Goal: Information Seeking & Learning: Find contact information

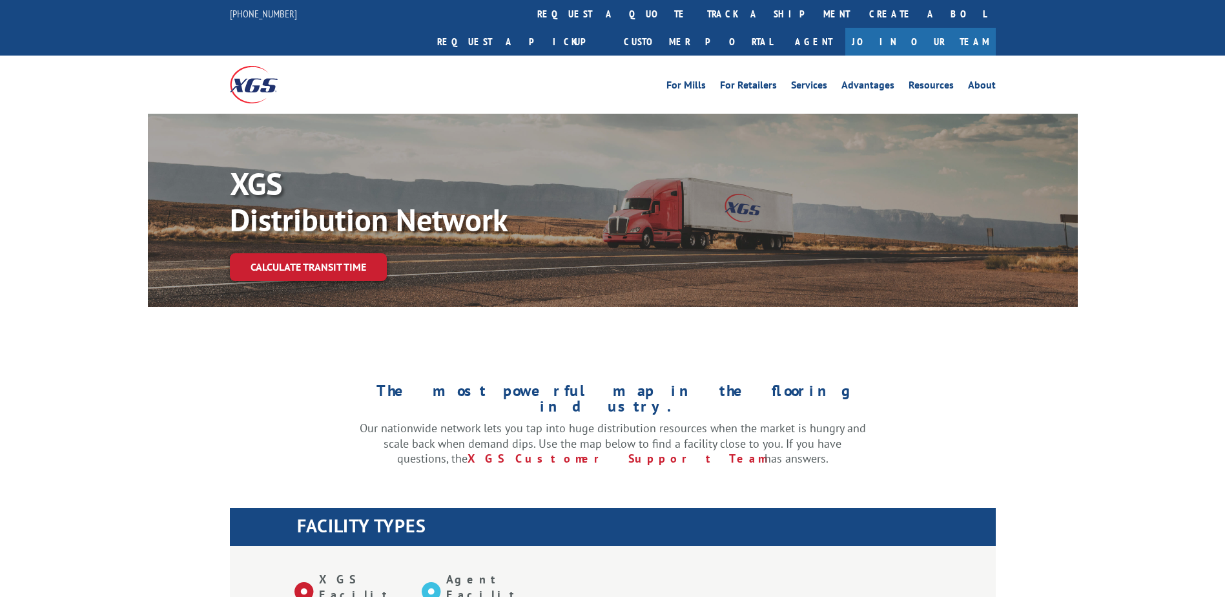
select select "5"
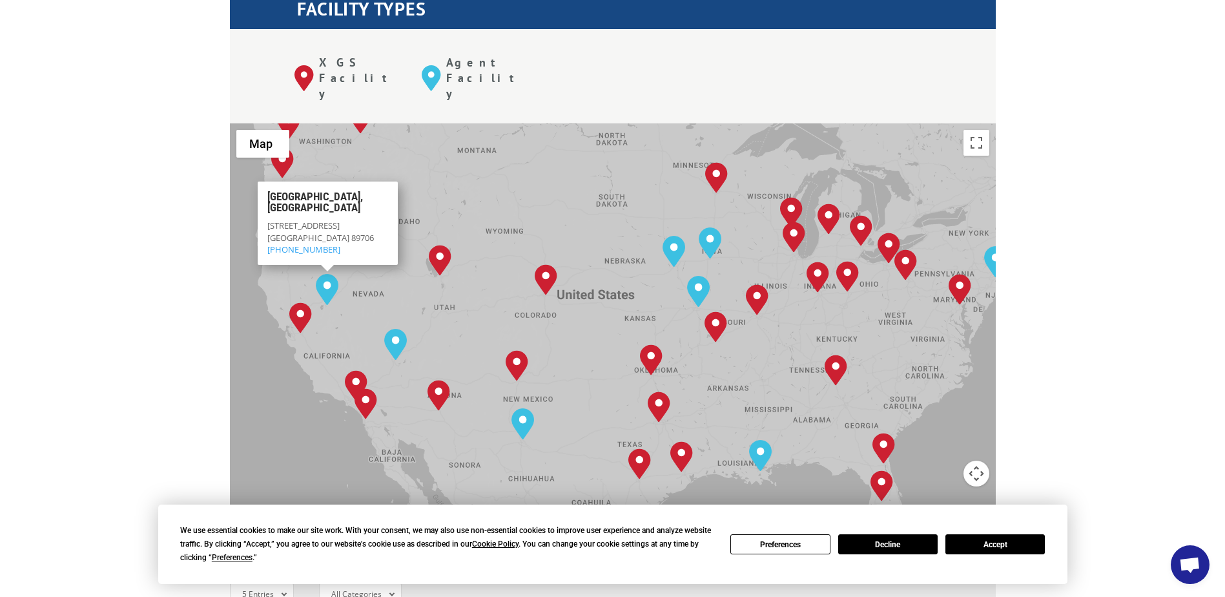
scroll to position [75, 0]
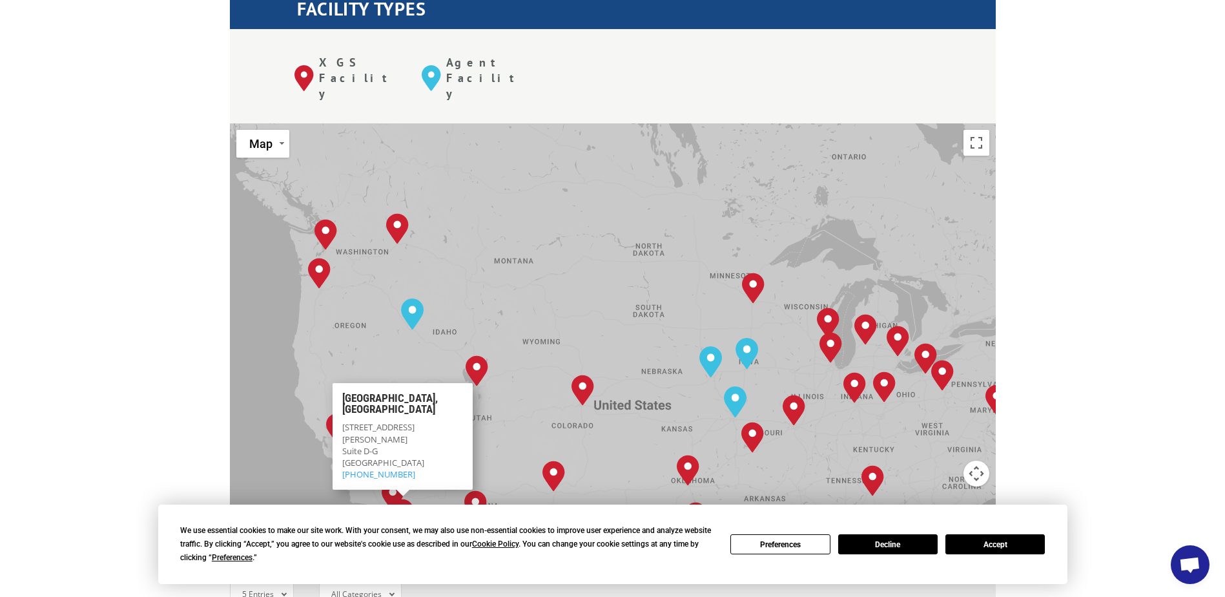
drag, startPoint x: 282, startPoint y: 169, endPoint x: 324, endPoint y: 214, distance: 62.1
click at [318, 281] on div "[GEOGRAPHIC_DATA], [GEOGRAPHIC_DATA] [GEOGRAPHIC_DATA], [GEOGRAPHIC_DATA] [GEOG…" at bounding box center [613, 335] width 766 height 425
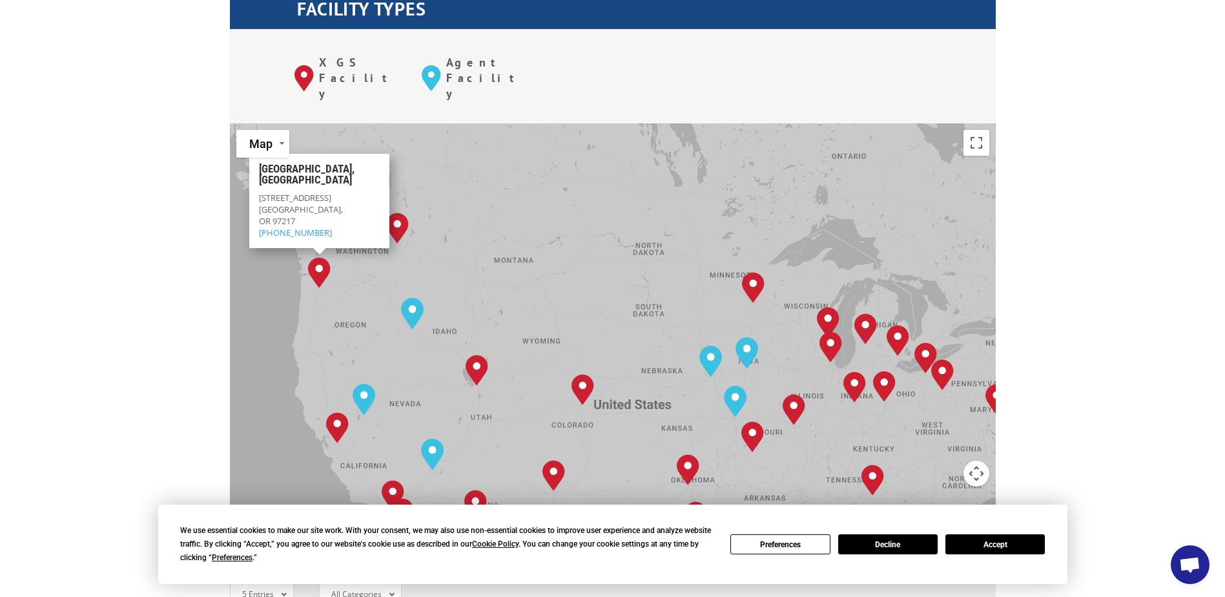
click at [8, 57] on div "The most powerful map in the flooring industry. Our nationwide network lets you…" at bounding box center [612, 426] width 1225 height 1203
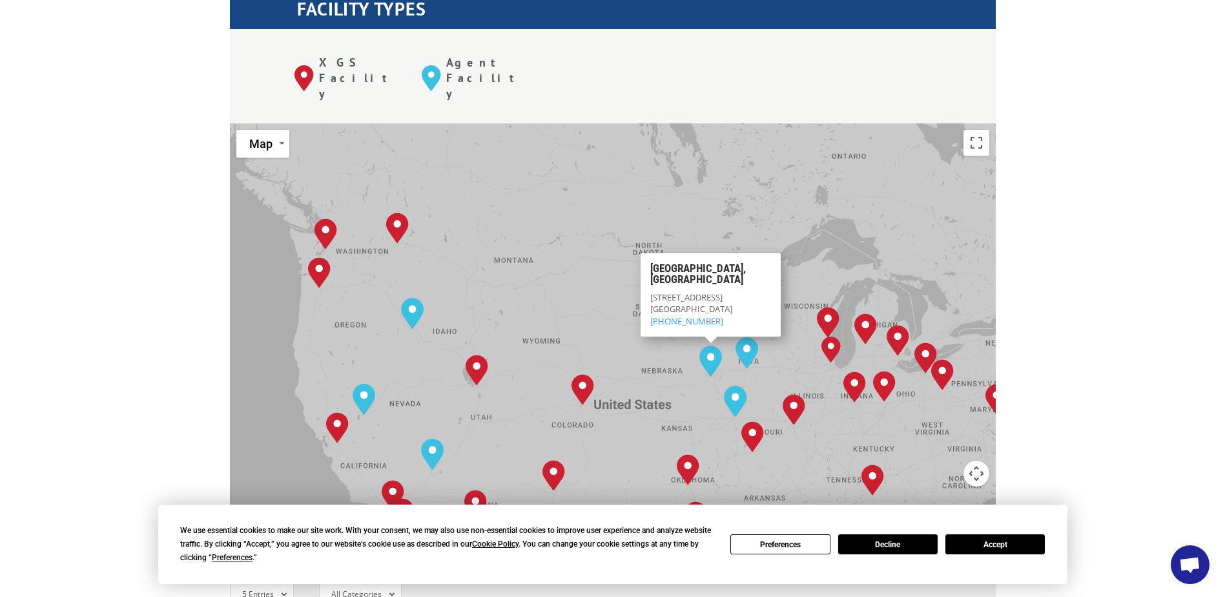
drag, startPoint x: 30, startPoint y: 127, endPoint x: 99, endPoint y: 103, distance: 72.3
click at [30, 127] on div "The most powerful map in the flooring industry. Our nationwide network lets you…" at bounding box center [612, 426] width 1225 height 1203
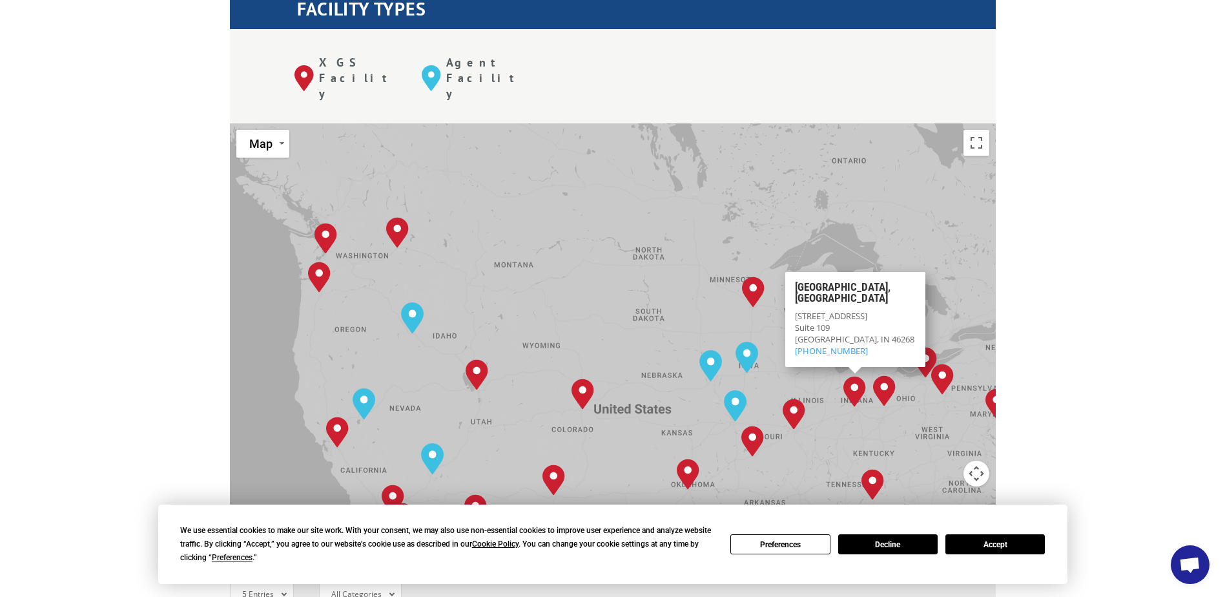
click at [847, 371] on img "Indianapolis, IN" at bounding box center [854, 391] width 33 height 41
drag, startPoint x: 794, startPoint y: 248, endPoint x: 876, endPoint y: 262, distance: 83.1
click at [876, 309] on p "[STREET_ADDRESS] (317) 608-5002" at bounding box center [854, 332] width 121 height 47
copy p "[STREET_ADDRESS]"
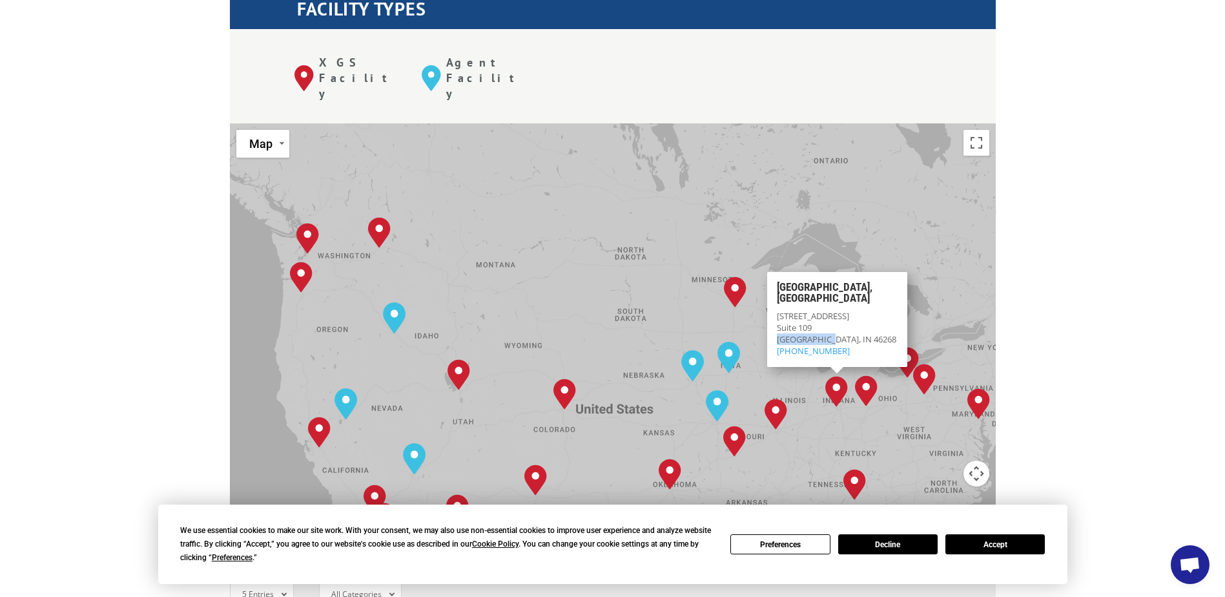
drag, startPoint x: 823, startPoint y: 274, endPoint x: 772, endPoint y: 278, distance: 51.8
click at [772, 278] on div "[GEOGRAPHIC_DATA], IN [STREET_ADDRESS] (317) 608-5002" at bounding box center [837, 318] width 140 height 95
copy span "[GEOGRAPHIC_DATA]"
drag, startPoint x: 867, startPoint y: 274, endPoint x: 840, endPoint y: 275, distance: 26.5
click at [840, 309] on p "[STREET_ADDRESS] (317) 608-5002" at bounding box center [836, 332] width 121 height 47
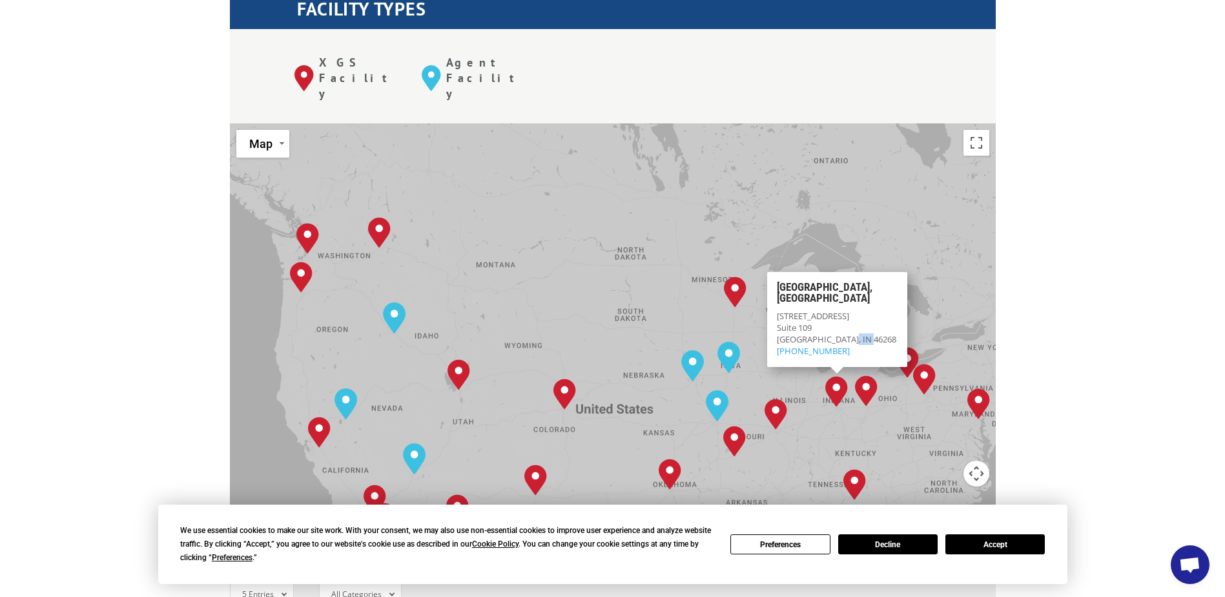
copy span "46268"
